Goal: Information Seeking & Learning: Learn about a topic

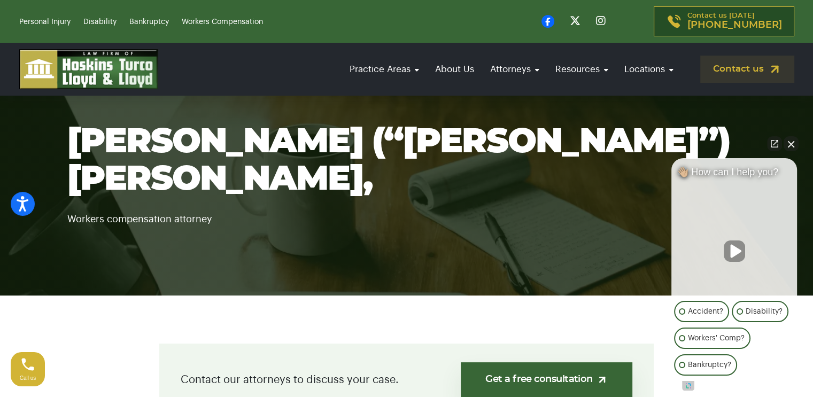
scroll to position [107, 0]
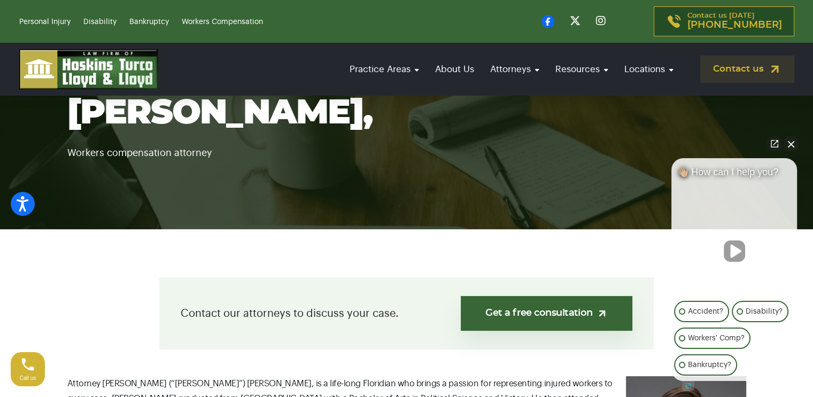
click at [789, 143] on button "Close Intaker Chat Widget" at bounding box center [791, 143] width 15 height 15
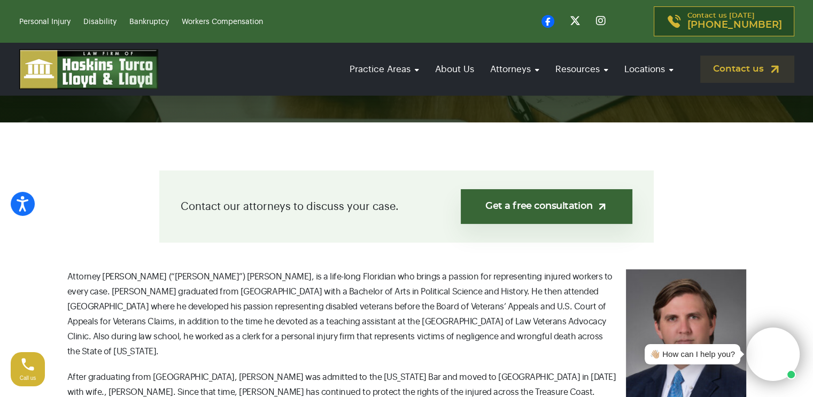
scroll to position [267, 0]
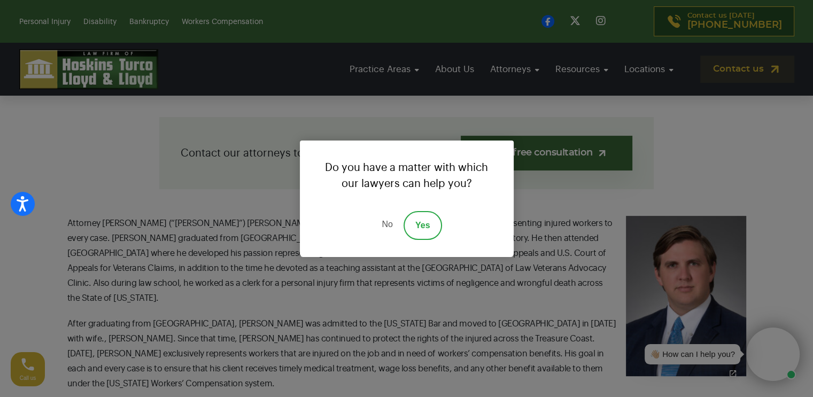
click at [389, 221] on link "No" at bounding box center [387, 225] width 32 height 29
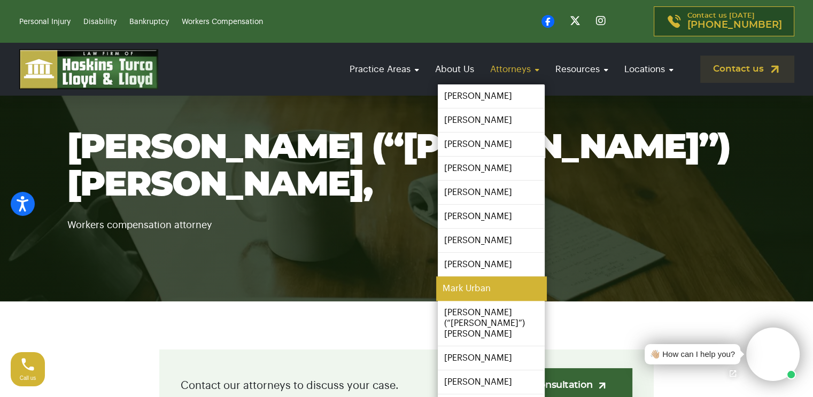
scroll to position [53, 0]
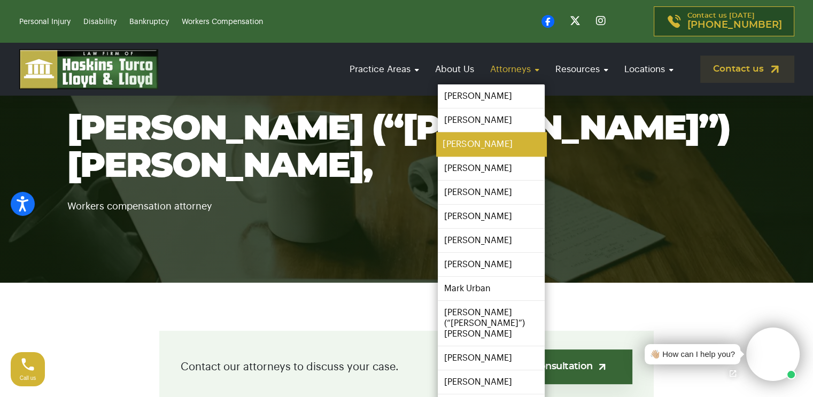
click at [468, 145] on link "[PERSON_NAME]" at bounding box center [491, 145] width 110 height 24
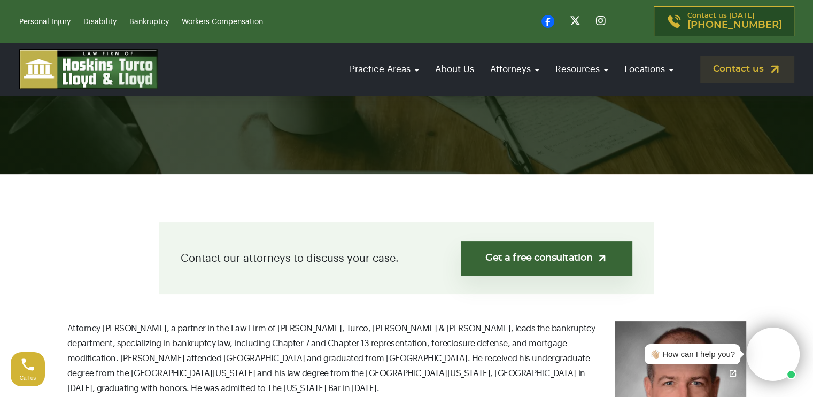
scroll to position [267, 0]
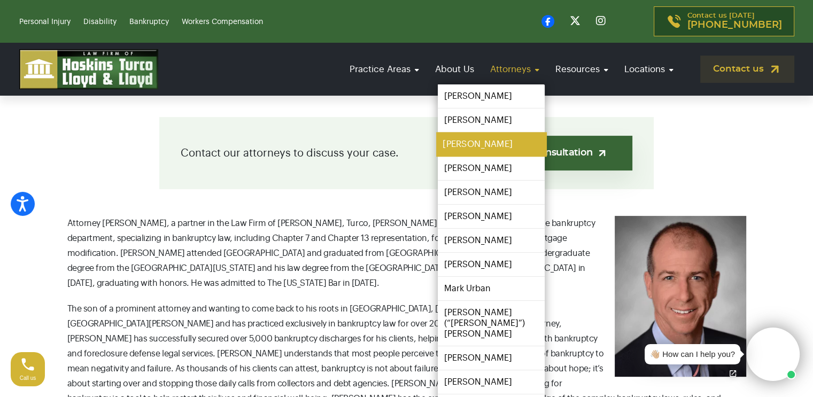
click at [473, 147] on link "[PERSON_NAME]" at bounding box center [491, 145] width 110 height 24
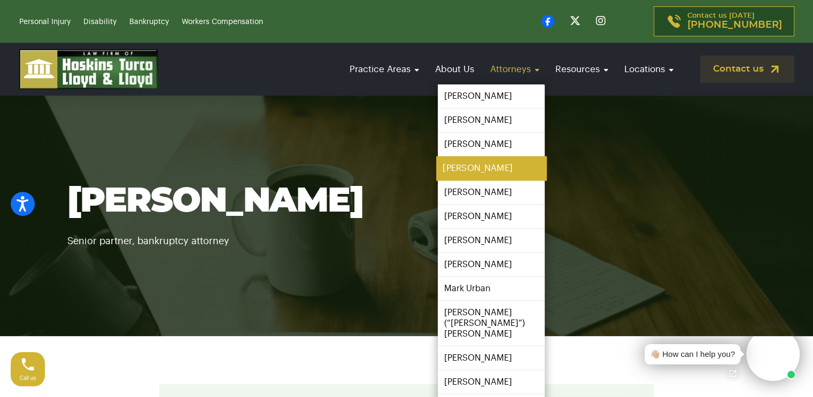
click at [470, 170] on link "[PERSON_NAME]" at bounding box center [491, 169] width 110 height 24
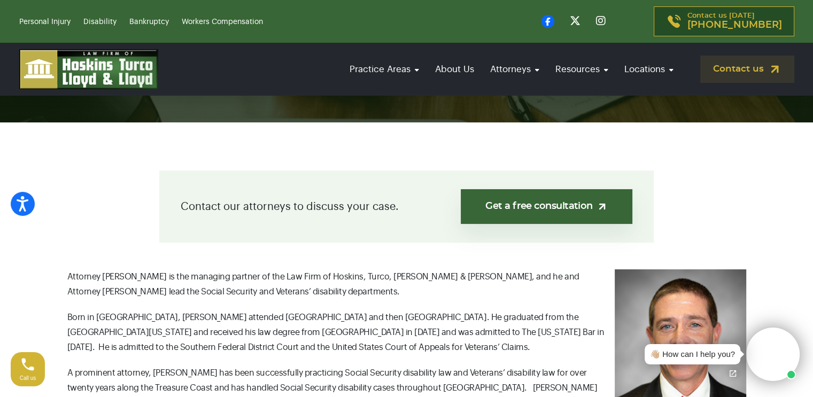
scroll to position [267, 0]
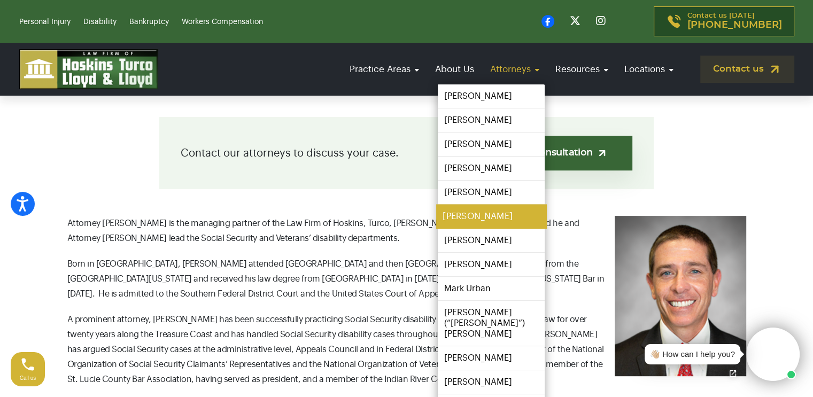
click at [481, 214] on link "[PERSON_NAME]" at bounding box center [491, 217] width 110 height 24
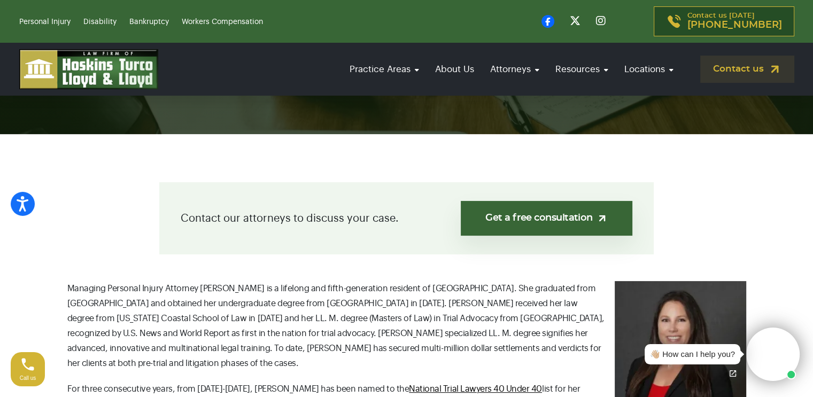
scroll to position [214, 0]
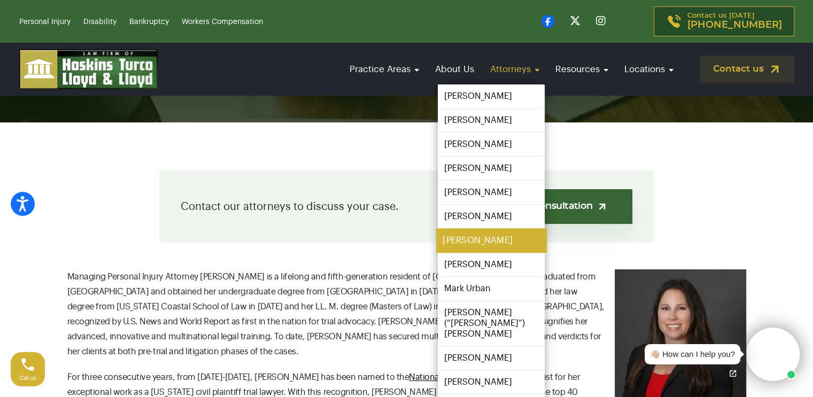
click at [472, 234] on link "[PERSON_NAME]" at bounding box center [491, 241] width 110 height 24
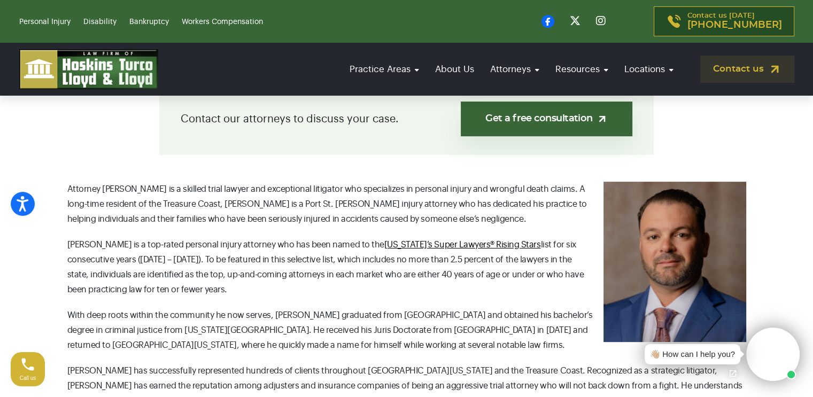
scroll to position [321, 0]
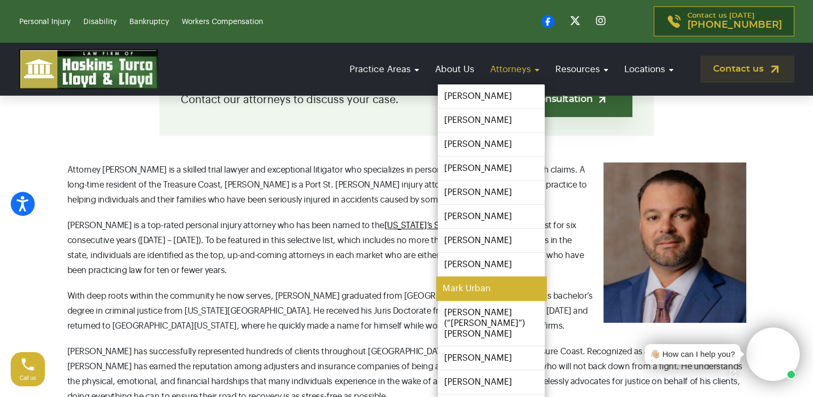
click at [474, 284] on link "Mark Urban" at bounding box center [491, 289] width 110 height 24
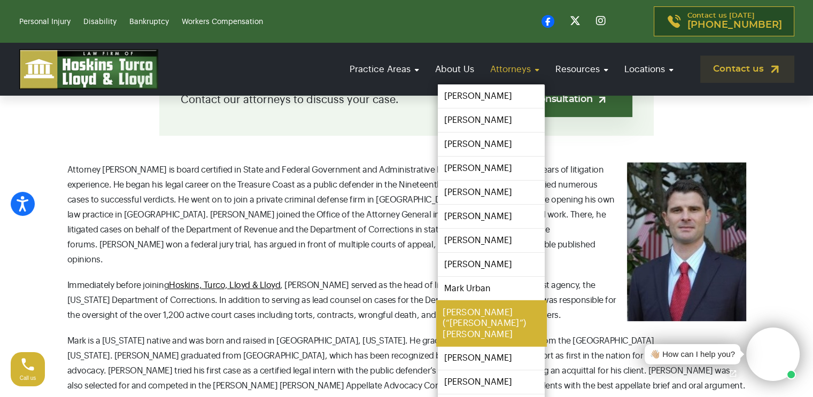
scroll to position [374, 0]
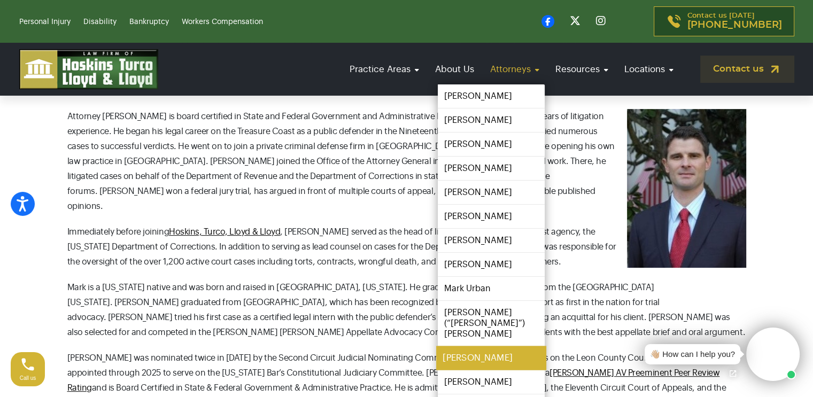
click at [470, 347] on link "[PERSON_NAME]" at bounding box center [491, 359] width 110 height 24
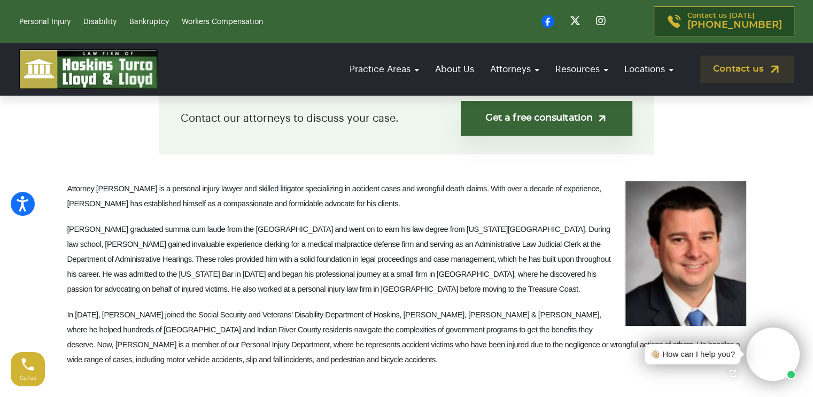
scroll to position [321, 0]
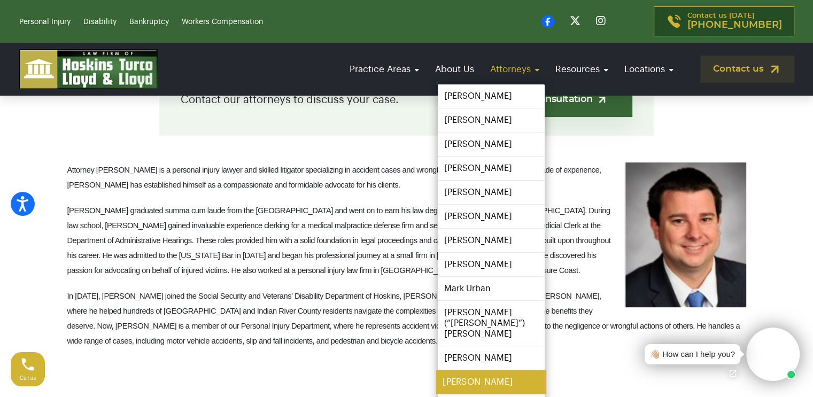
click at [472, 371] on link "[PERSON_NAME]" at bounding box center [491, 383] width 110 height 24
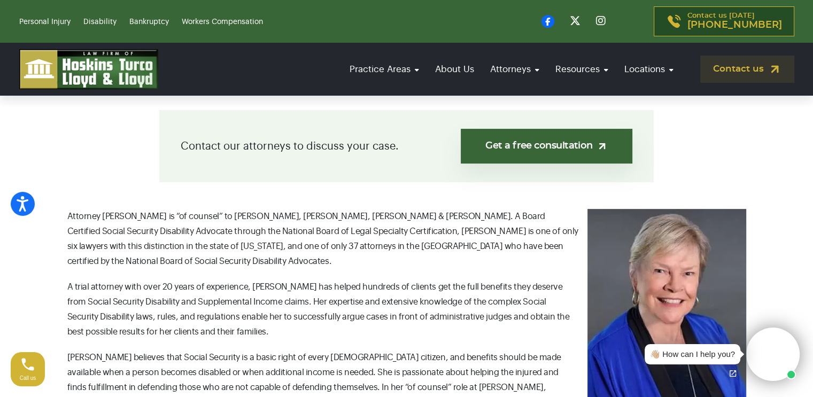
scroll to position [321, 0]
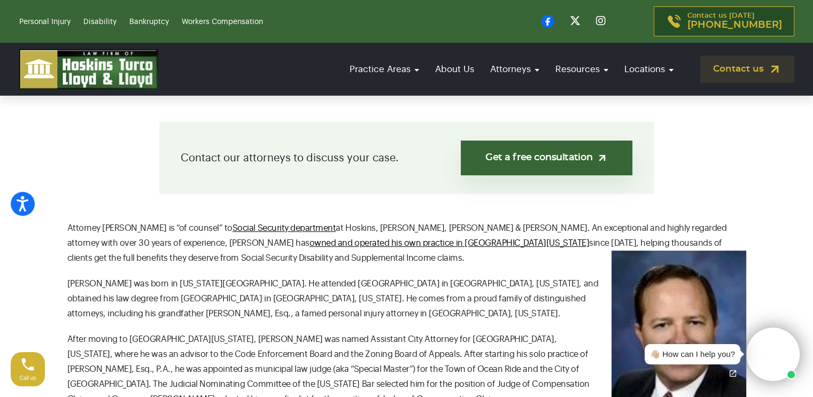
scroll to position [321, 0]
